Goal: Transaction & Acquisition: Book appointment/travel/reservation

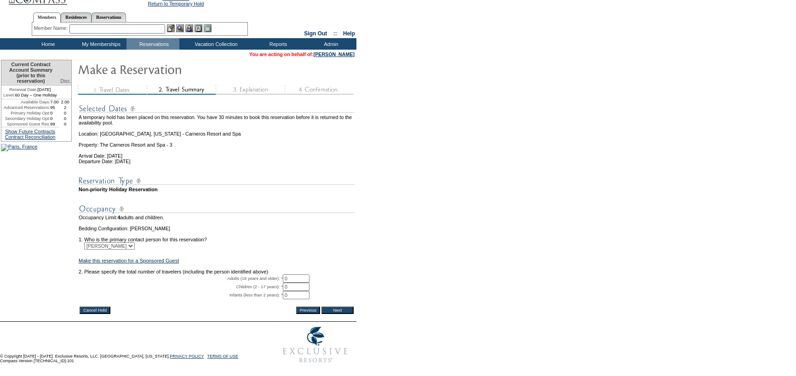
scroll to position [39, 0]
drag, startPoint x: 295, startPoint y: 271, endPoint x: 267, endPoint y: 269, distance: 28.5
click at [267, 274] on tr "Adults (18 years and older): * 0 * *" at bounding box center [217, 278] width 276 height 8
type input "1"
click at [482, 220] on form "29:59 Your temporary hold expires in: 30 minutes Cancel Hold Return to Temporar…" at bounding box center [398, 175] width 796 height 383
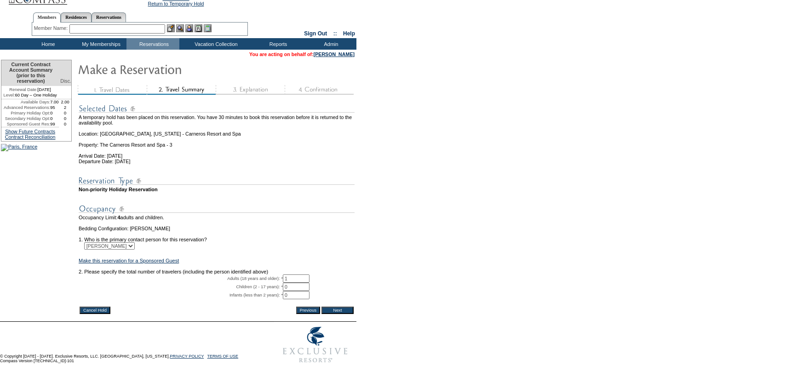
click at [351, 307] on input "Next" at bounding box center [337, 310] width 32 height 7
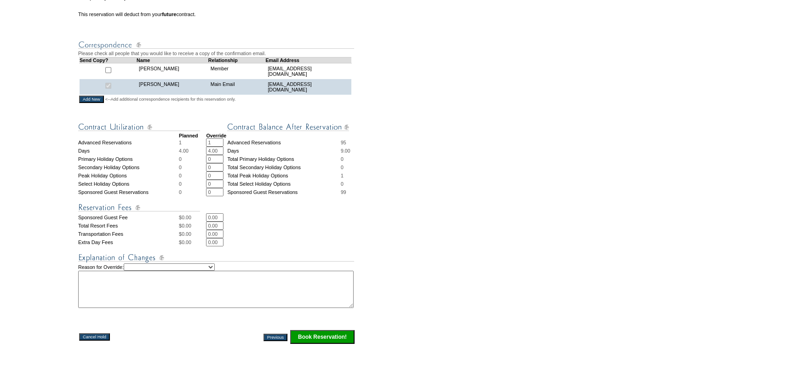
scroll to position [230, 0]
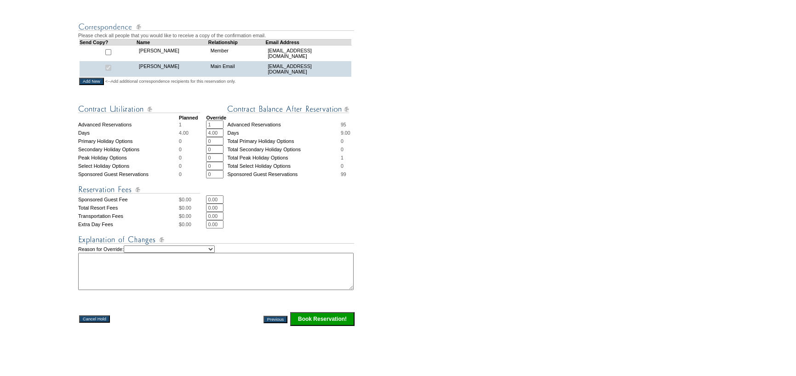
click at [308, 326] on input "Book Reservation!" at bounding box center [322, 319] width 64 height 14
